Goal: Task Accomplishment & Management: Complete application form

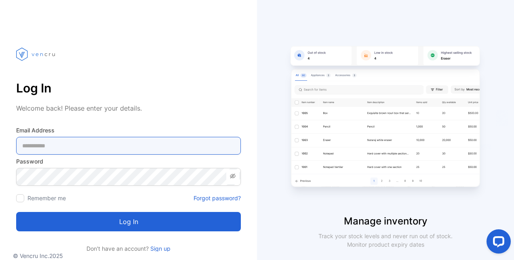
click at [168, 153] on Address-inputemail "email" at bounding box center [128, 146] width 225 height 18
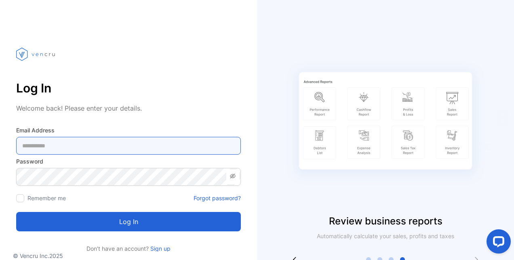
click at [174, 145] on Address-inputemail "email" at bounding box center [128, 146] width 225 height 18
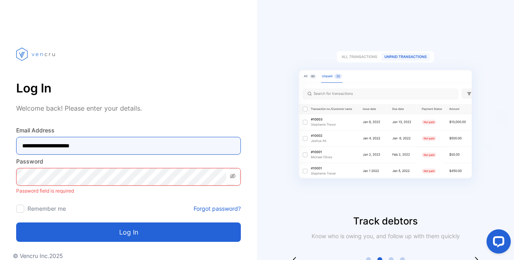
type Address-inputemail "**********"
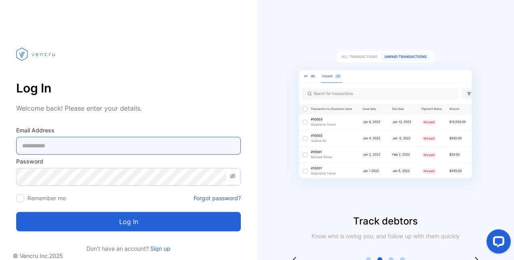
click at [70, 149] on Address-inputemail "email" at bounding box center [128, 146] width 225 height 18
